Goal: Information Seeking & Learning: Find specific fact

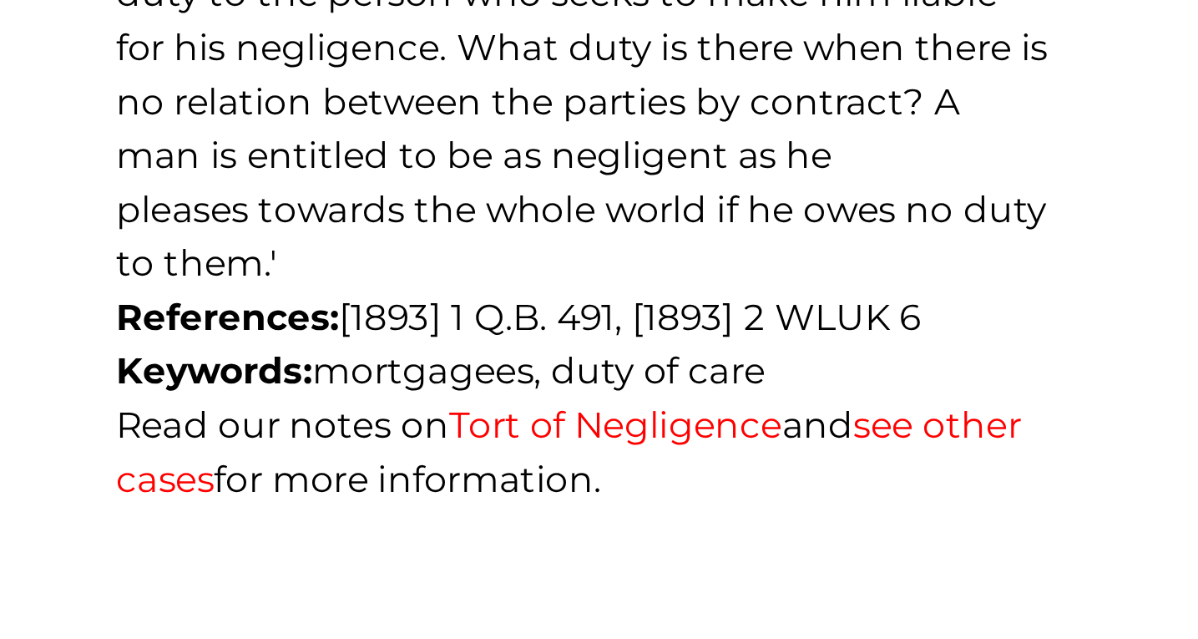
scroll to position [1011, 0]
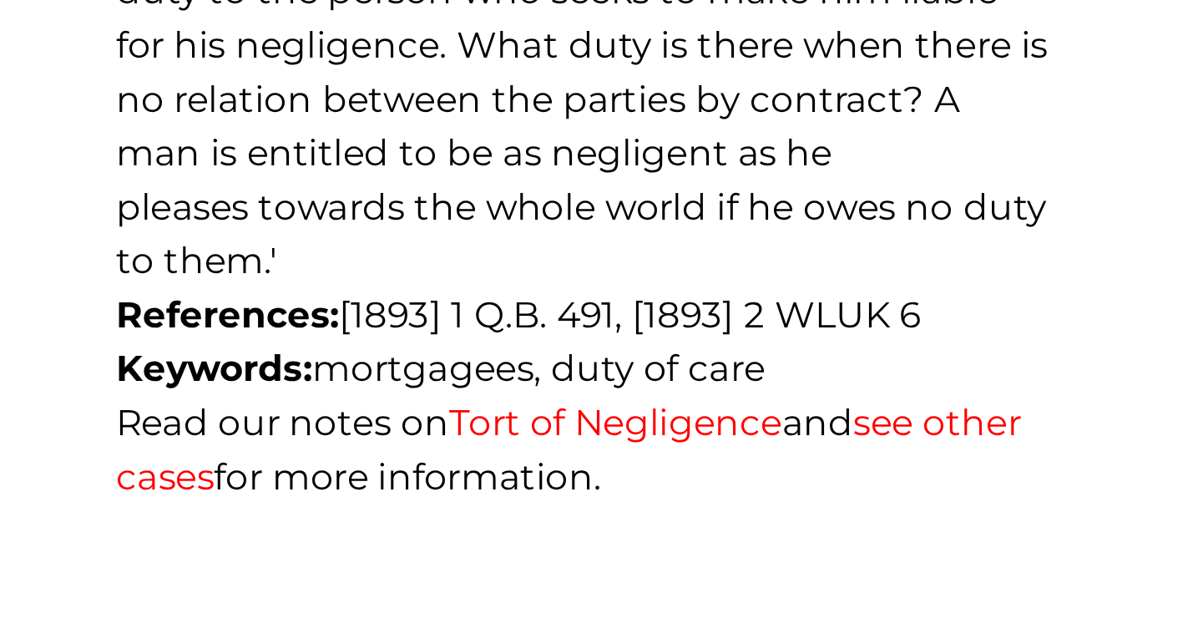
click at [619, 488] on span "References: [1893] 1 Q.B. 491, [1893] 2 WLUK 6" at bounding box center [591, 497] width 349 height 19
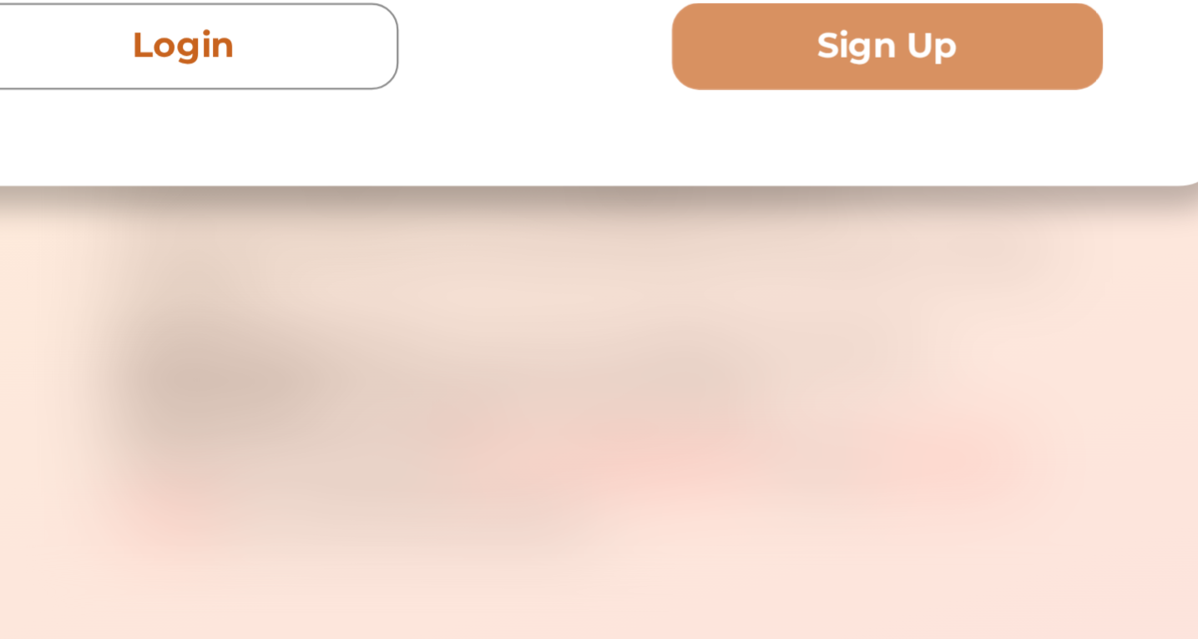
click at [619, 407] on div "We do not allow selecting and copying of our content. You can get our subscript…" at bounding box center [599, 319] width 599 height 215
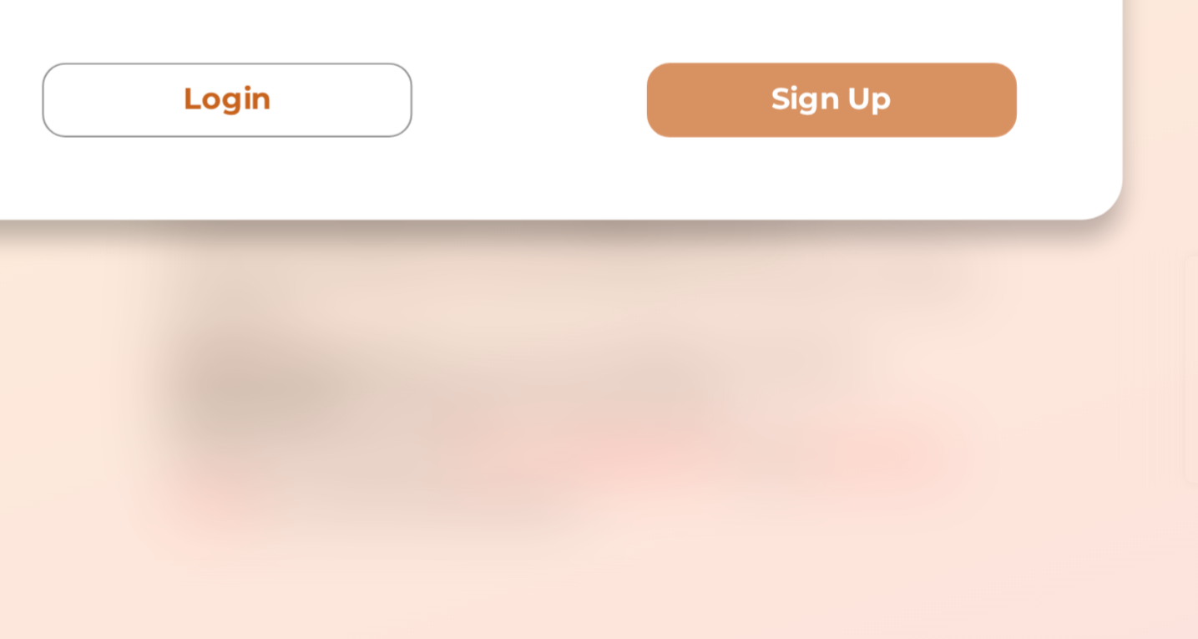
click at [583, 468] on div "We do not allow selecting and copying of our content. You can get our subscript…" at bounding box center [599, 319] width 1198 height 639
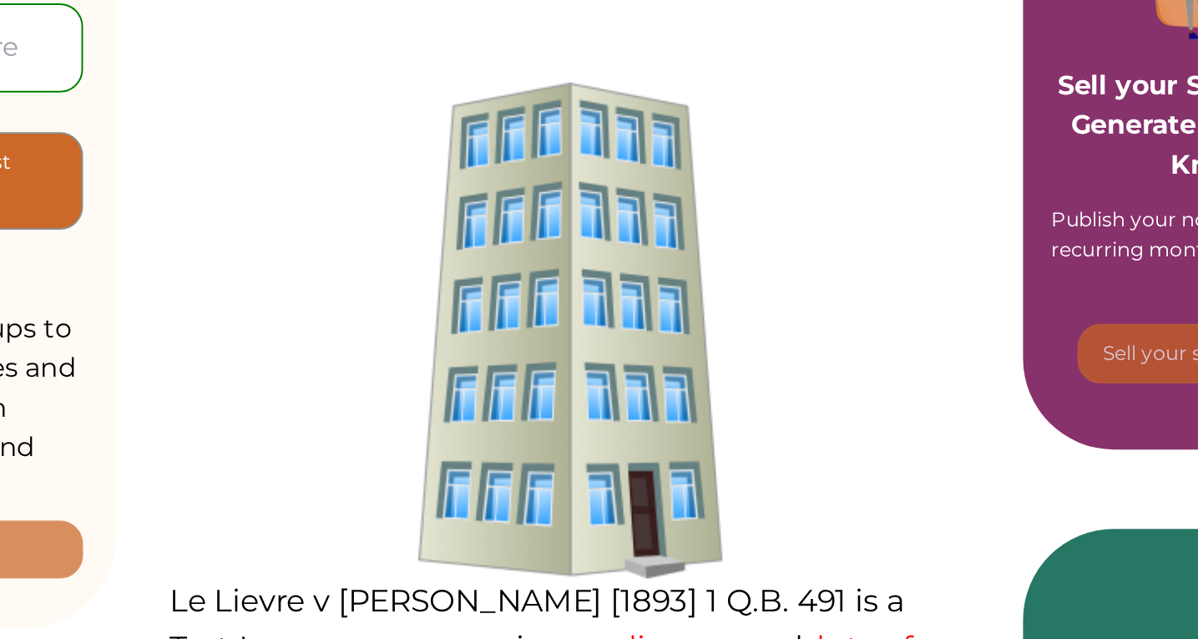
scroll to position [433, 0]
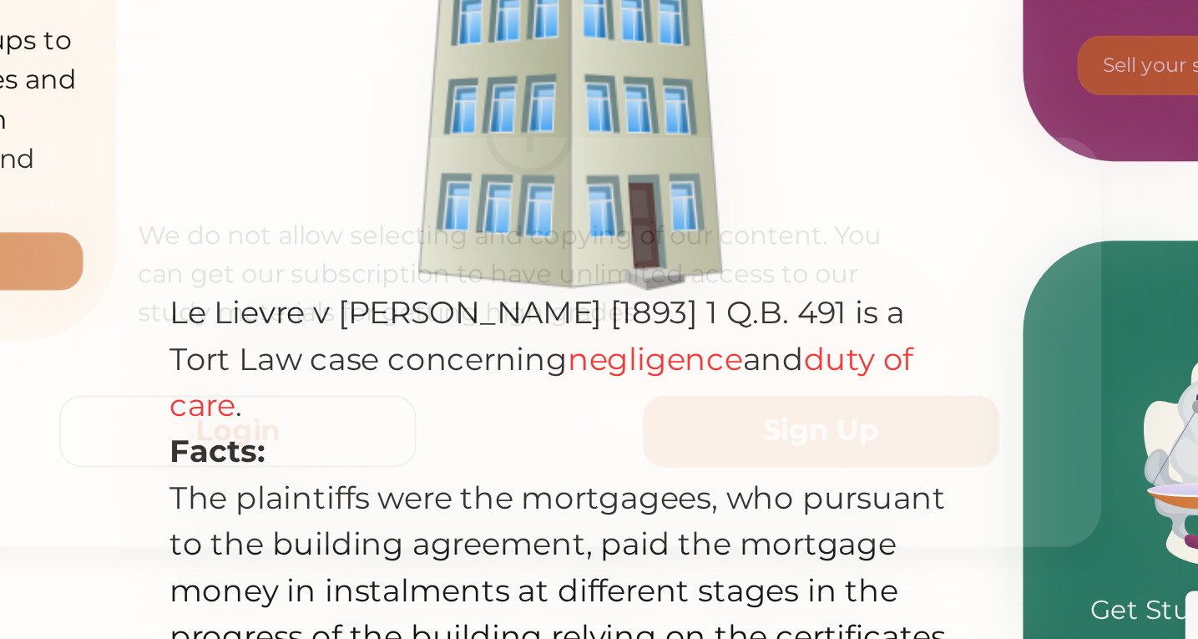
drag, startPoint x: 617, startPoint y: 563, endPoint x: 594, endPoint y: 450, distance: 115.7
click at [594, 450] on div "We do not allow selecting and copying of our content. You can get our subscript…" at bounding box center [599, 319] width 1198 height 639
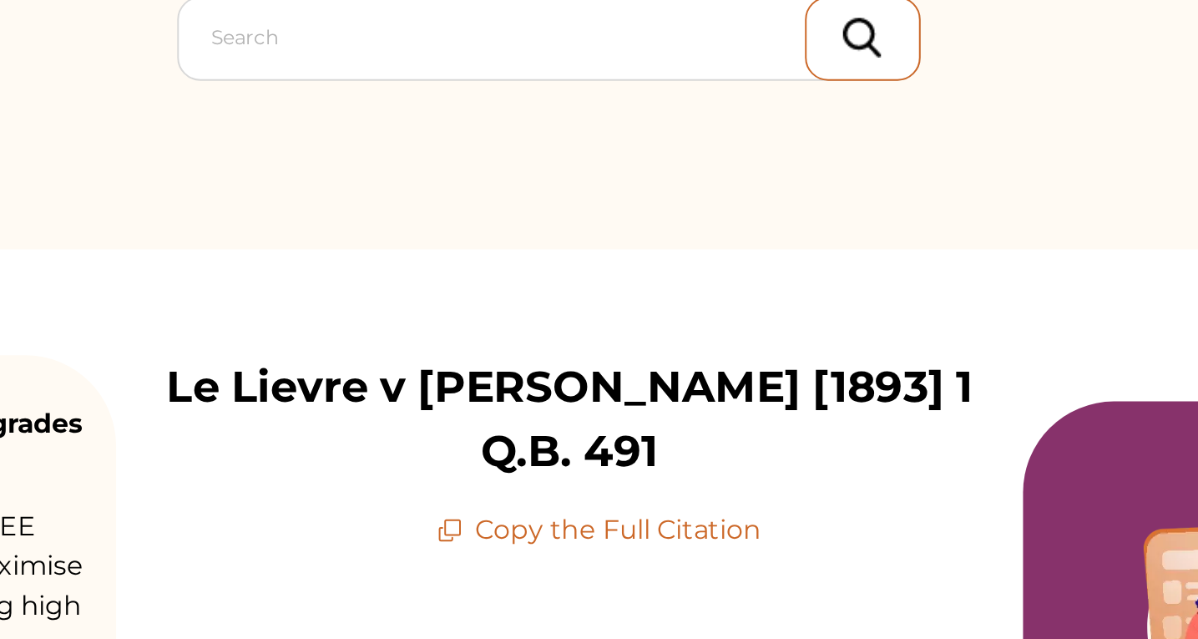
scroll to position [0, 0]
